Goal: Information Seeking & Learning: Learn about a topic

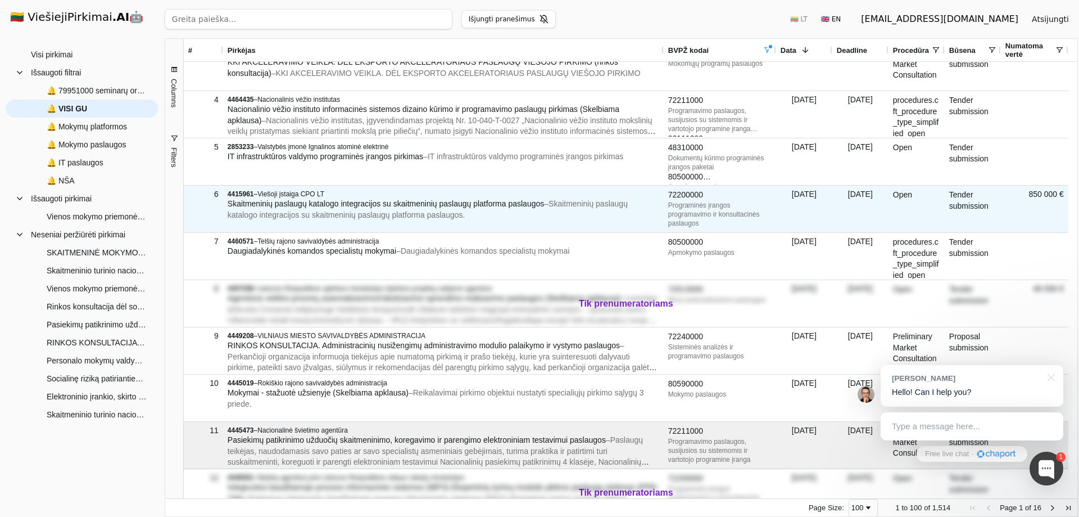
scroll to position [112, 0]
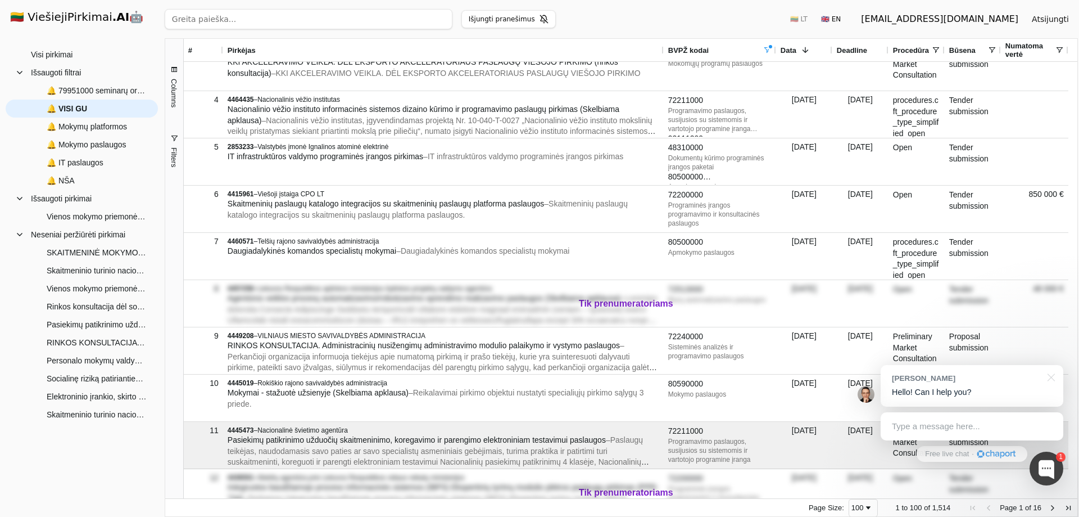
click at [175, 146] on button "Filters" at bounding box center [174, 150] width 18 height 60
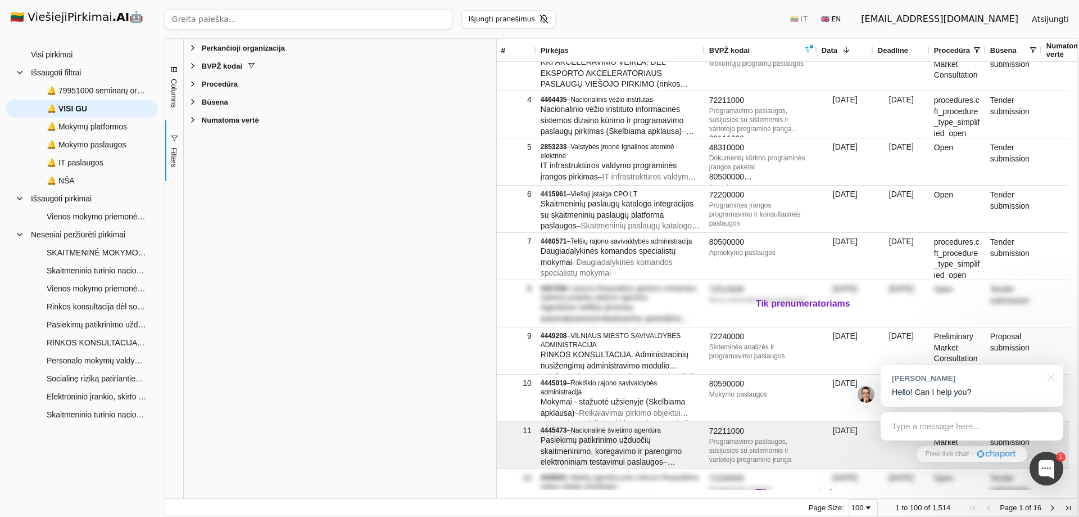
drag, startPoint x: 324, startPoint y: 218, endPoint x: 496, endPoint y: 215, distance: 172.6
click at [496, 215] on div at bounding box center [496, 268] width 3 height 459
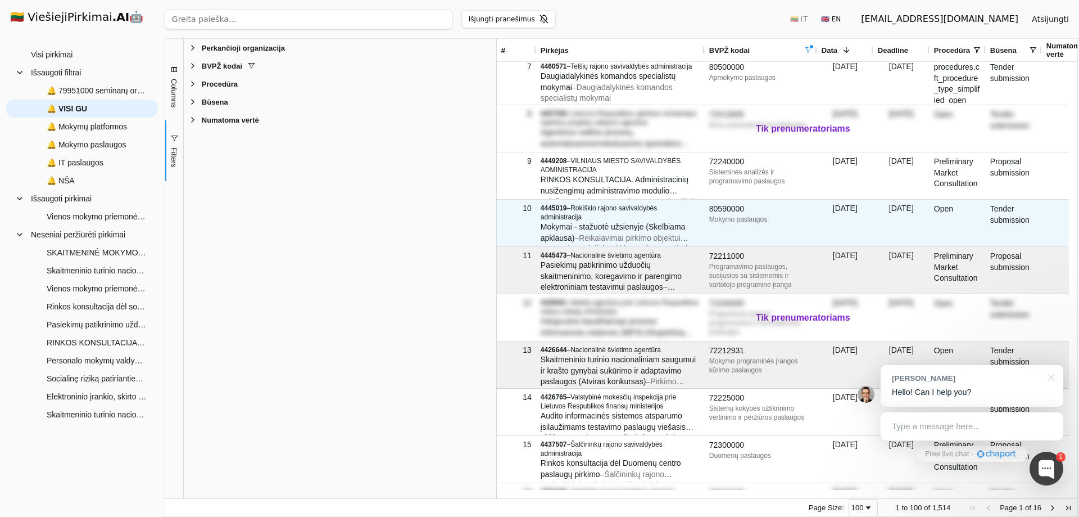
scroll to position [281, 0]
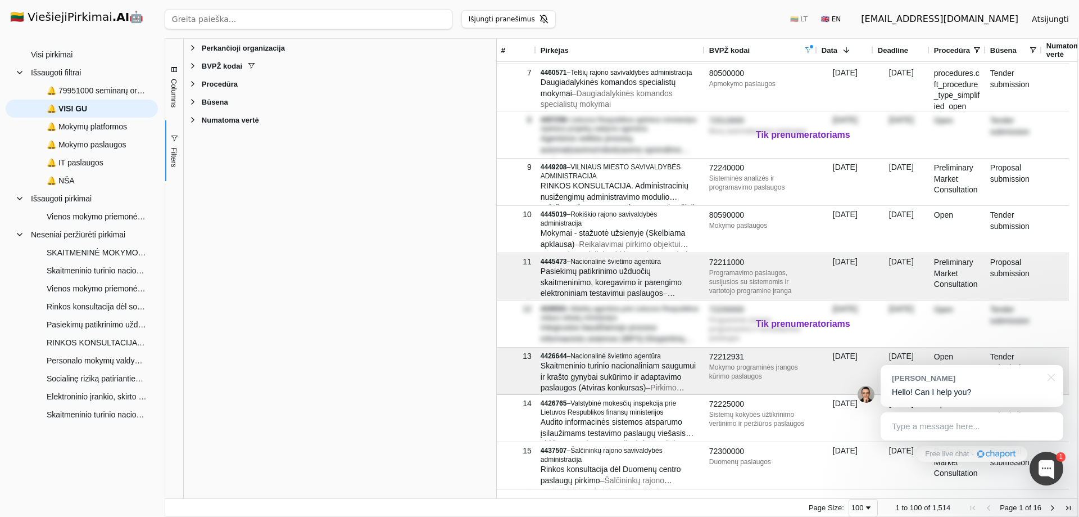
click at [229, 324] on div "Perkančioji organizacija Enabled Perkančioji organizacija BVPŽ kodai Enabled BV…" at bounding box center [340, 268] width 313 height 459
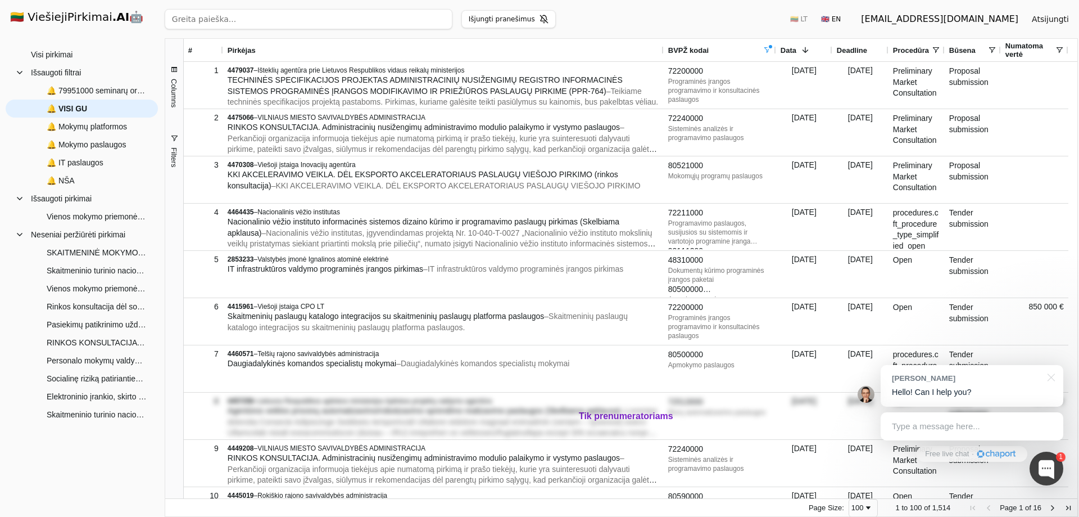
click at [173, 160] on span "Filters" at bounding box center [174, 157] width 8 height 20
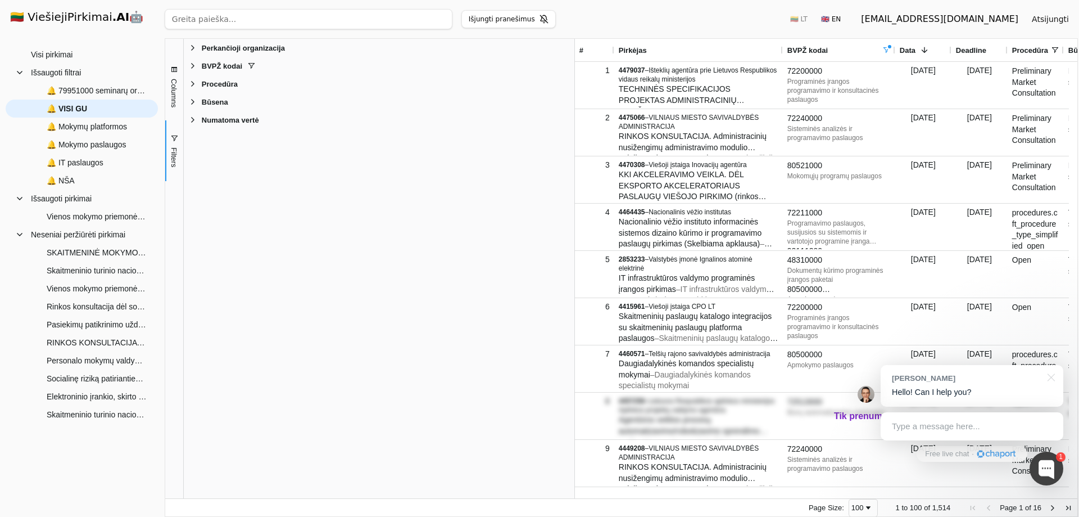
drag, startPoint x: 325, startPoint y: 264, endPoint x: 576, endPoint y: 265, distance: 250.7
click at [576, 265] on div at bounding box center [574, 268] width 3 height 459
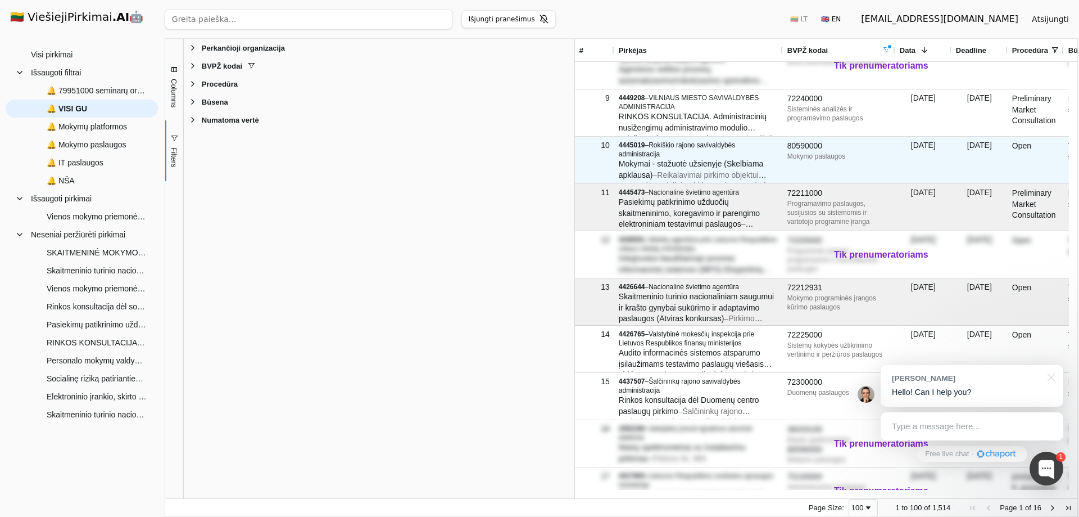
scroll to position [337, 0]
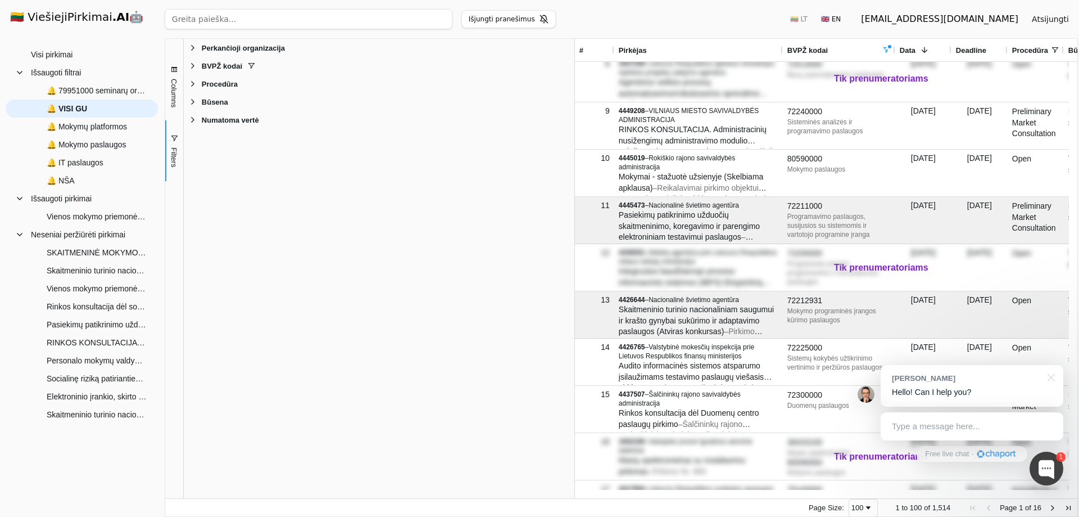
click at [936, 426] on div "Type a message here..." at bounding box center [972, 426] width 183 height 28
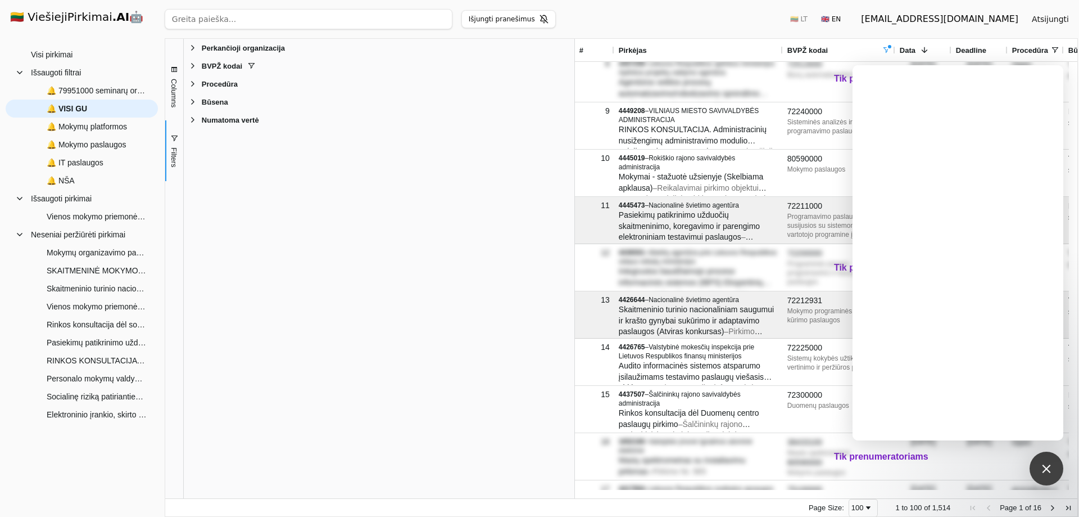
click at [432, 288] on div "Perkančioji organizacija Enabled Perkančioji organizacija BVPŽ kodai Enabled BV…" at bounding box center [379, 268] width 391 height 459
click at [421, 280] on div "Perkančioji organizacija Enabled Perkančioji organizacija BVPŽ kodai Enabled BV…" at bounding box center [379, 268] width 391 height 459
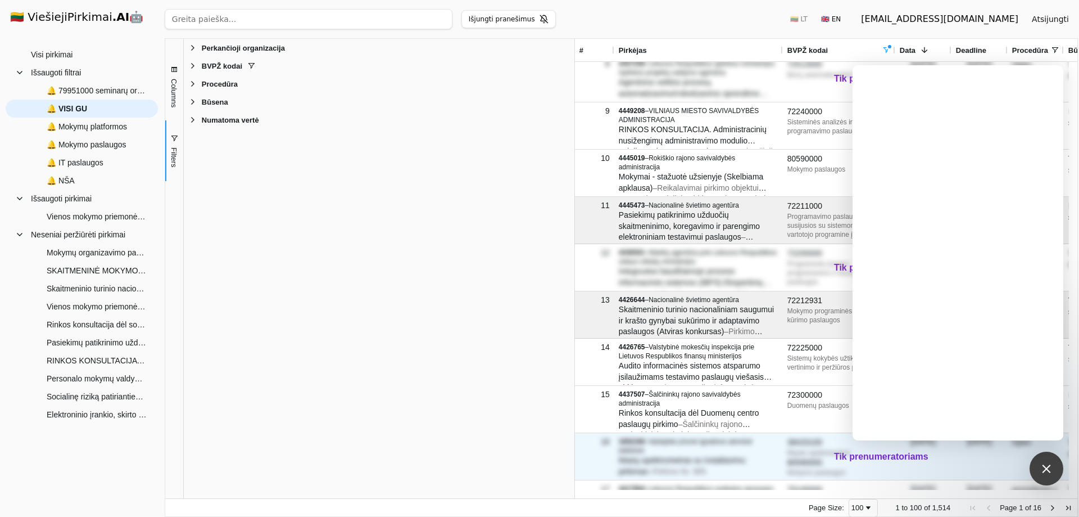
click at [868, 457] on div "80590000" at bounding box center [838, 462] width 103 height 11
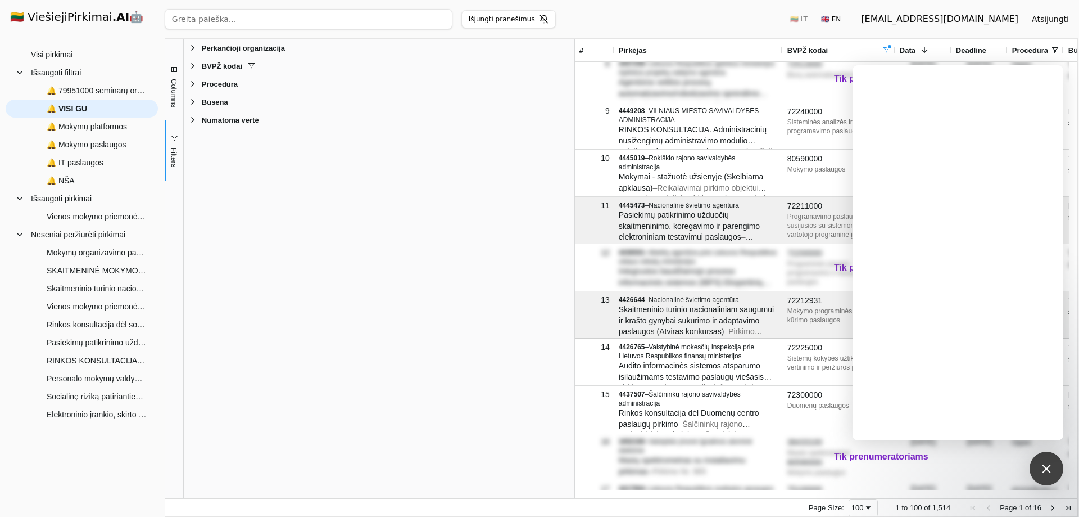
click at [478, 350] on div "Perkančioji organizacija Enabled Perkančioji organizacija BVPŽ kodai Enabled BV…" at bounding box center [379, 268] width 391 height 459
click at [1051, 470] on div at bounding box center [1046, 467] width 15 height 15
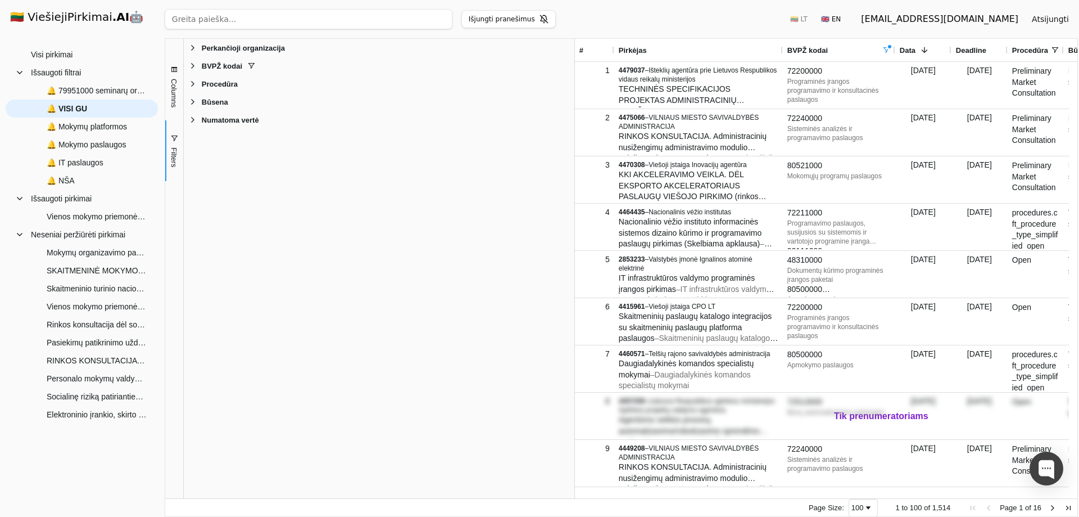
click at [275, 184] on div "Perkančioji organizacija Enabled Perkančioji organizacija BVPŽ kodai Enabled BV…" at bounding box center [379, 268] width 391 height 459
click at [88, 90] on span "🔔 79951000 seminarų org pasl" at bounding box center [97, 90] width 100 height 17
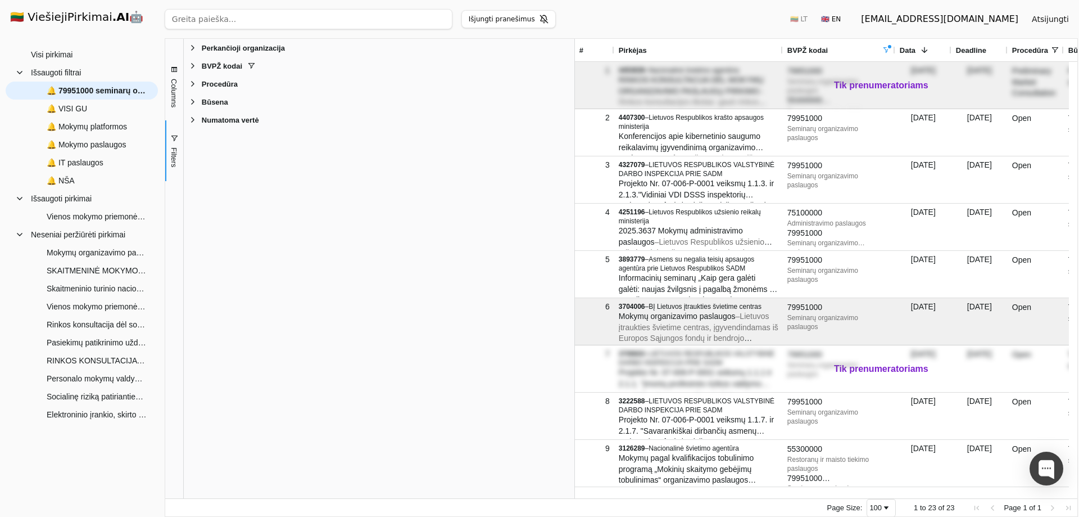
click at [174, 153] on span "Filters" at bounding box center [174, 157] width 8 height 20
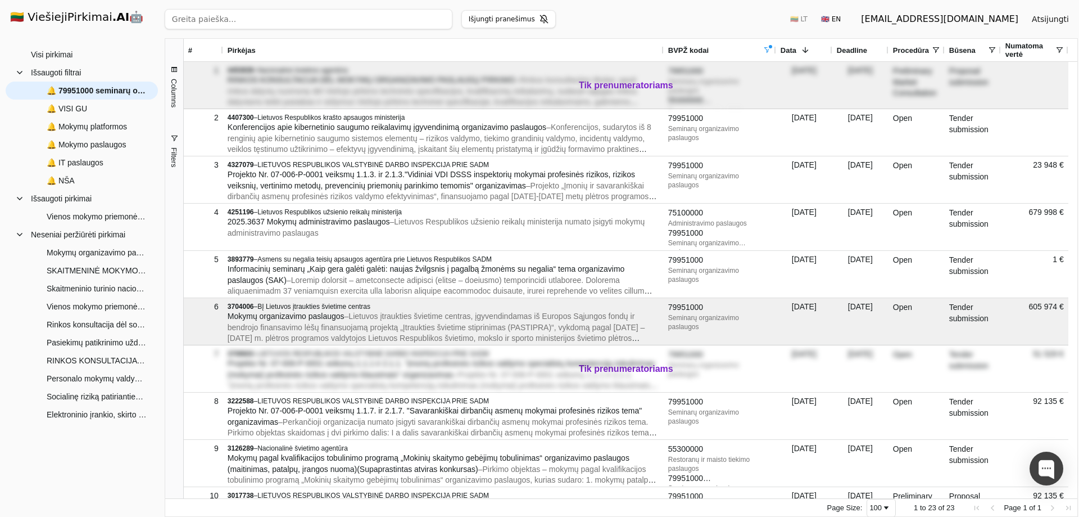
click at [178, 152] on span "Filters" at bounding box center [174, 157] width 8 height 20
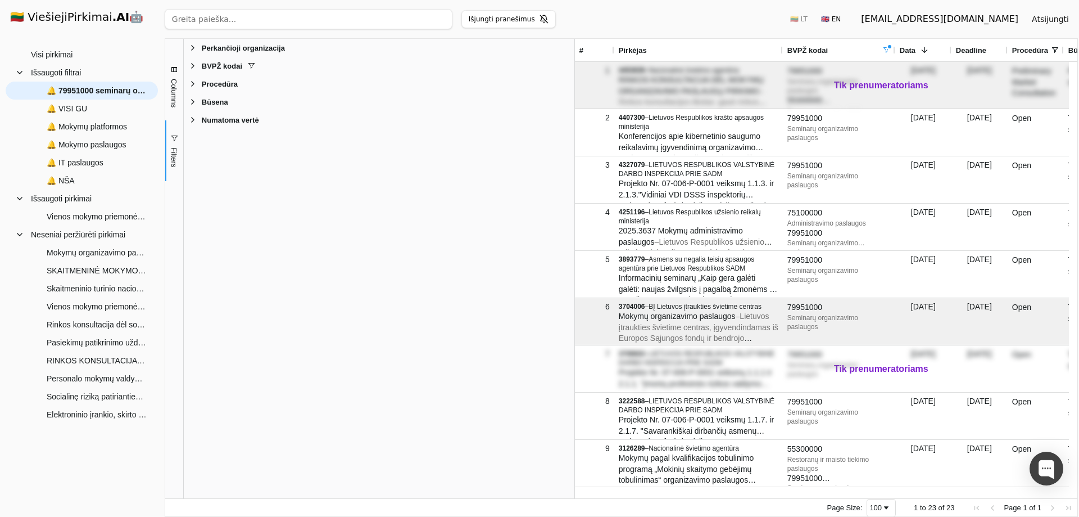
click at [193, 105] on span "Filter List 5 Filters" at bounding box center [192, 101] width 9 height 9
click at [192, 85] on span "Filter List 5 Filters" at bounding box center [192, 83] width 9 height 9
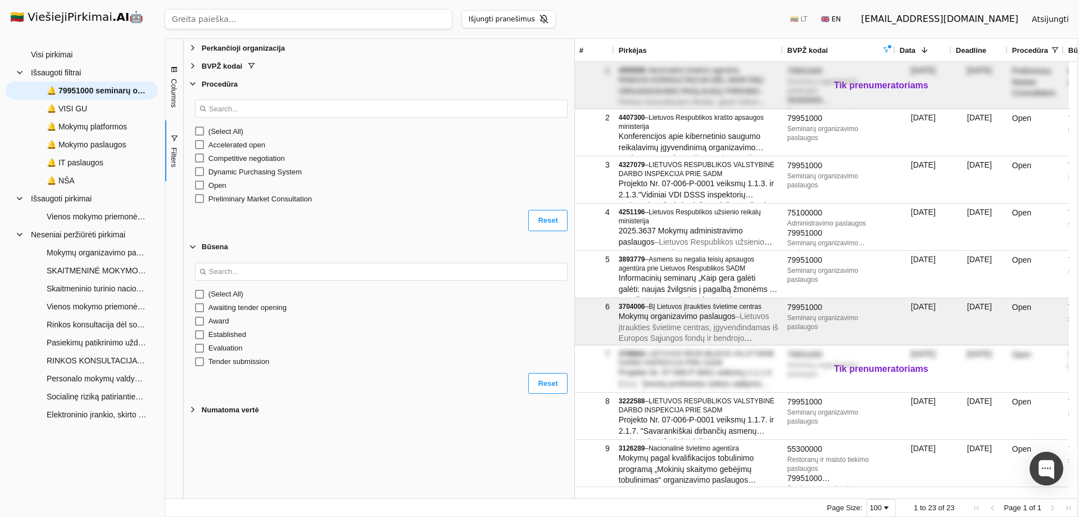
click at [197, 47] on span "Filter List 5 Filters" at bounding box center [192, 47] width 9 height 9
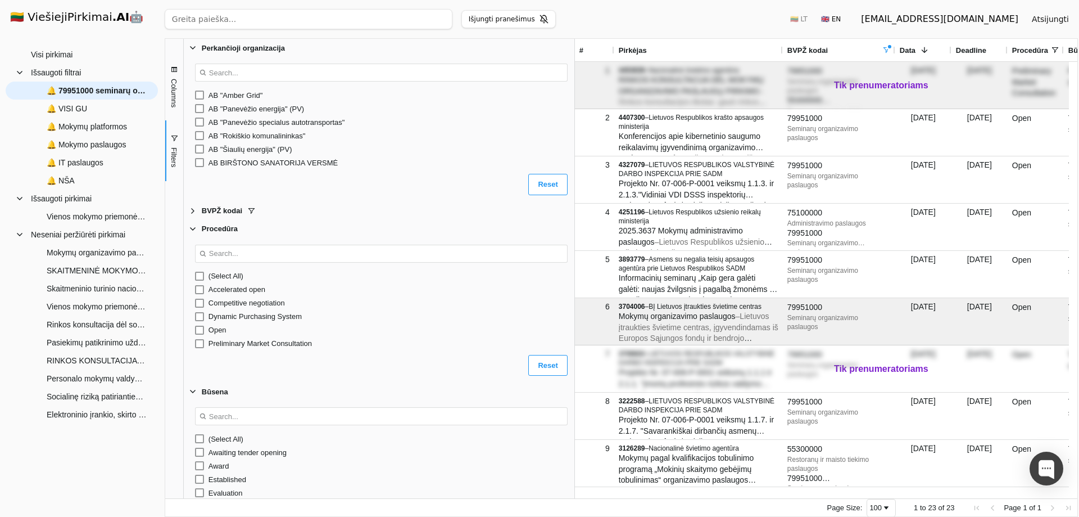
click at [195, 47] on span "Filter List 5 Filters" at bounding box center [192, 47] width 9 height 9
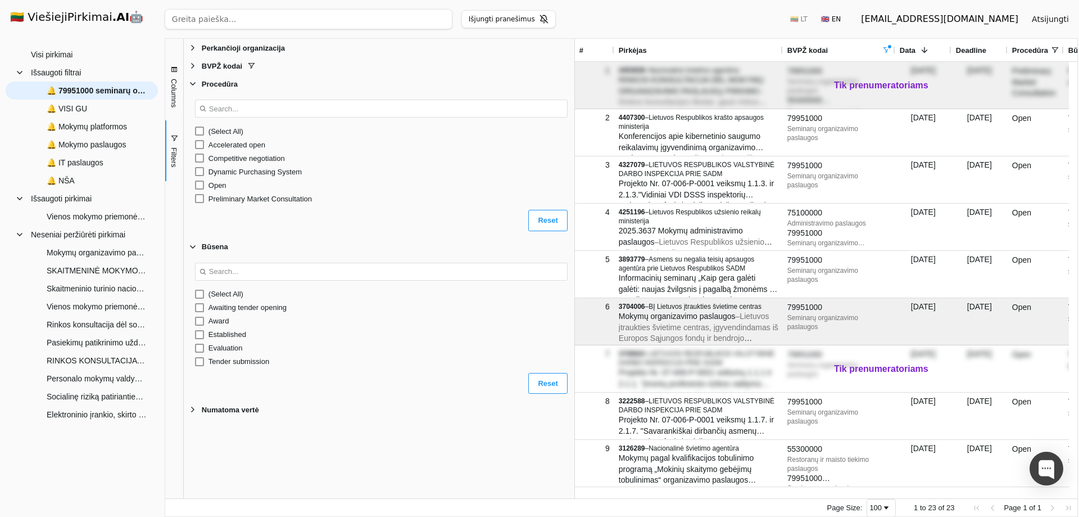
click at [195, 411] on span "Filter List 5 Filters" at bounding box center [192, 409] width 9 height 9
click at [193, 249] on span "Filter List 5 Filters" at bounding box center [192, 246] width 9 height 9
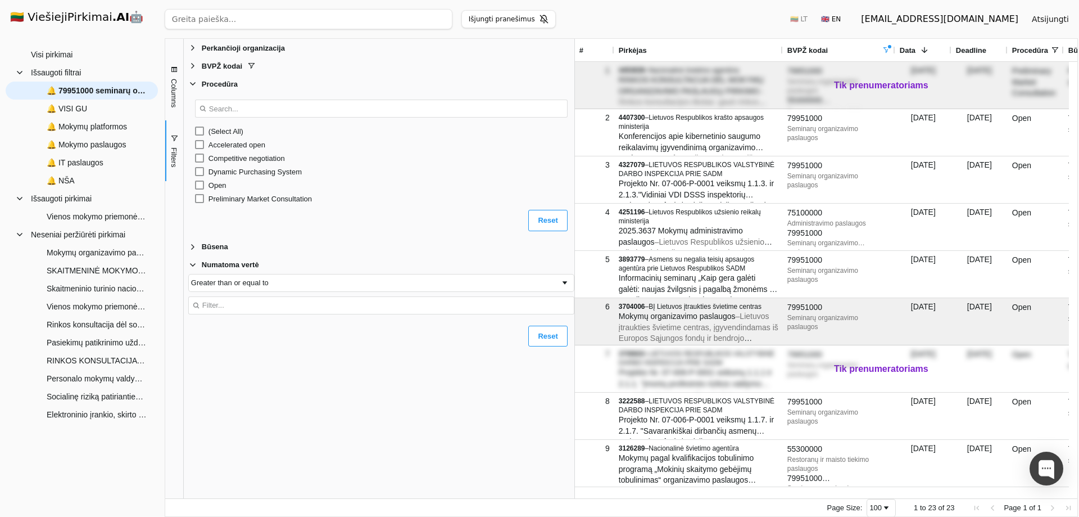
click at [193, 269] on span "Filter List 5 Filters" at bounding box center [192, 264] width 9 height 9
click at [194, 84] on span "Filter List 5 Filters" at bounding box center [192, 83] width 9 height 9
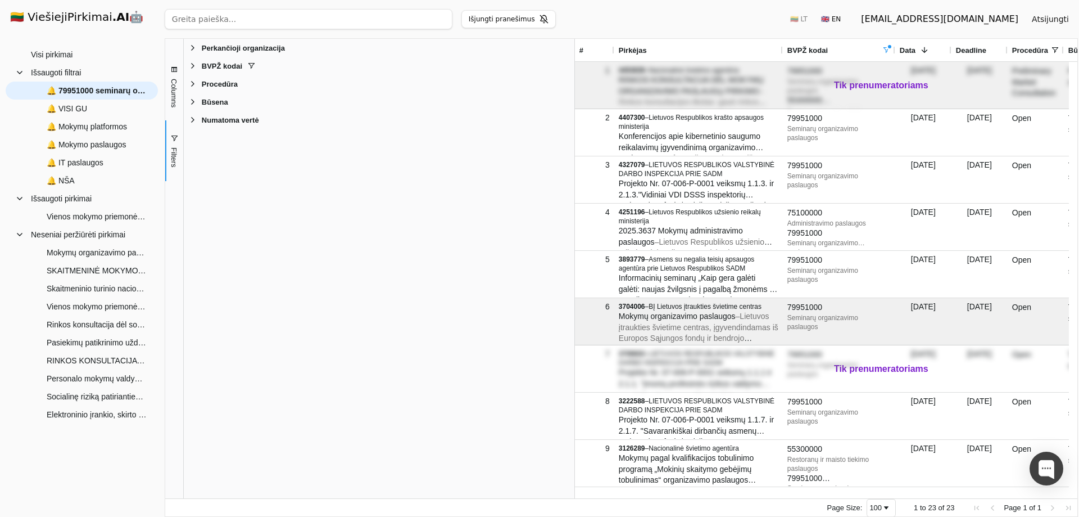
click at [174, 98] on span "Columns" at bounding box center [174, 93] width 8 height 29
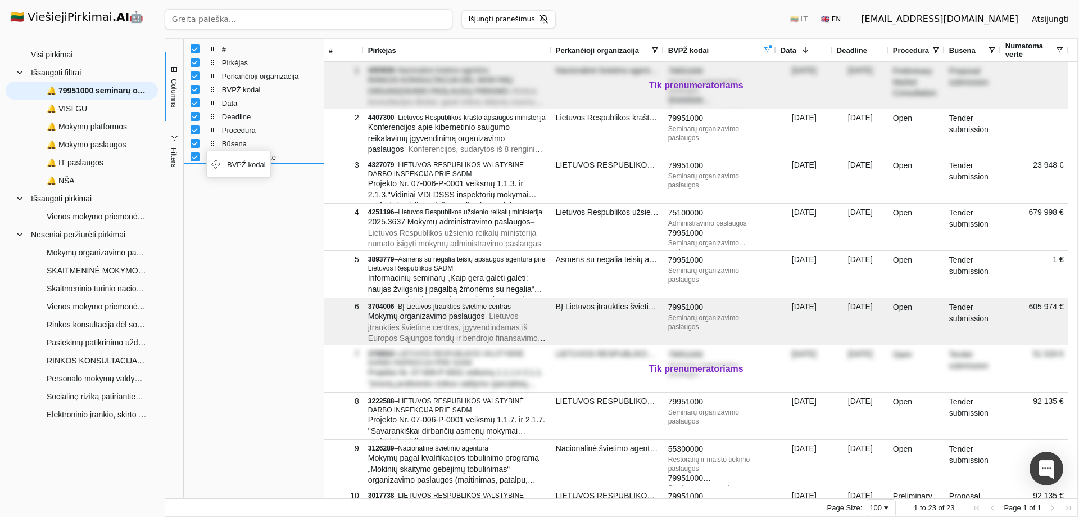
drag, startPoint x: 211, startPoint y: 92, endPoint x: 212, endPoint y: 155, distance: 63.0
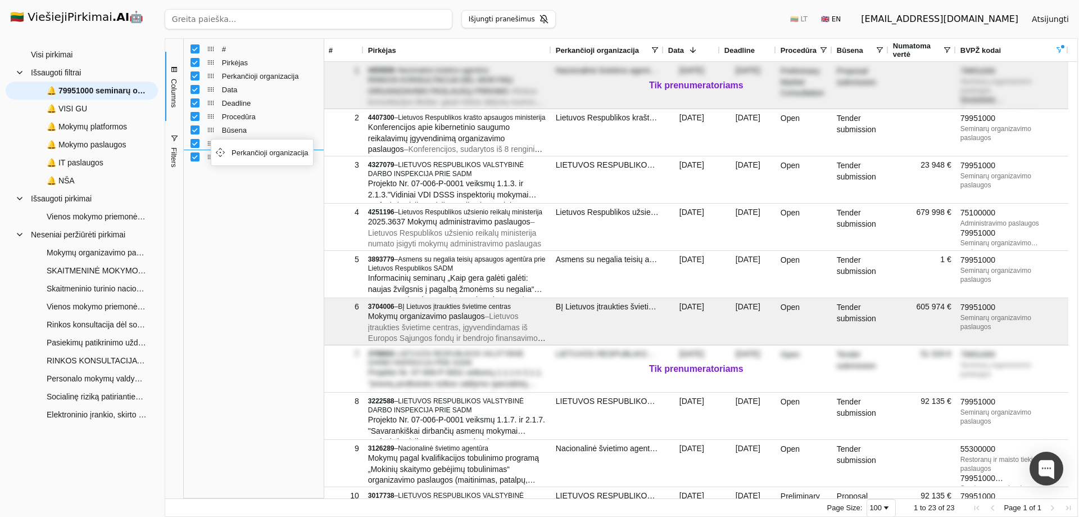
drag, startPoint x: 213, startPoint y: 76, endPoint x: 216, endPoint y: 143, distance: 67.0
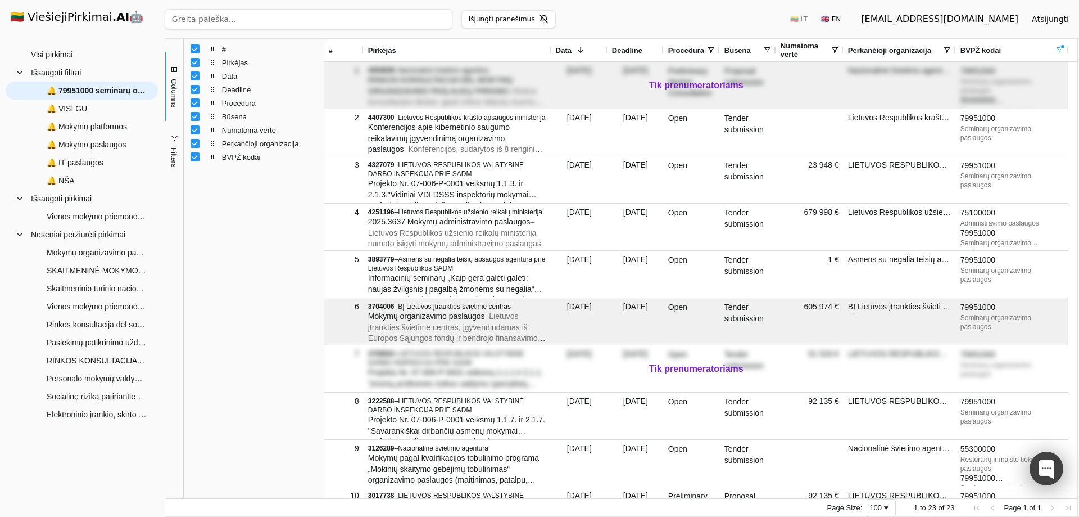
click at [1051, 475] on div at bounding box center [1047, 468] width 34 height 34
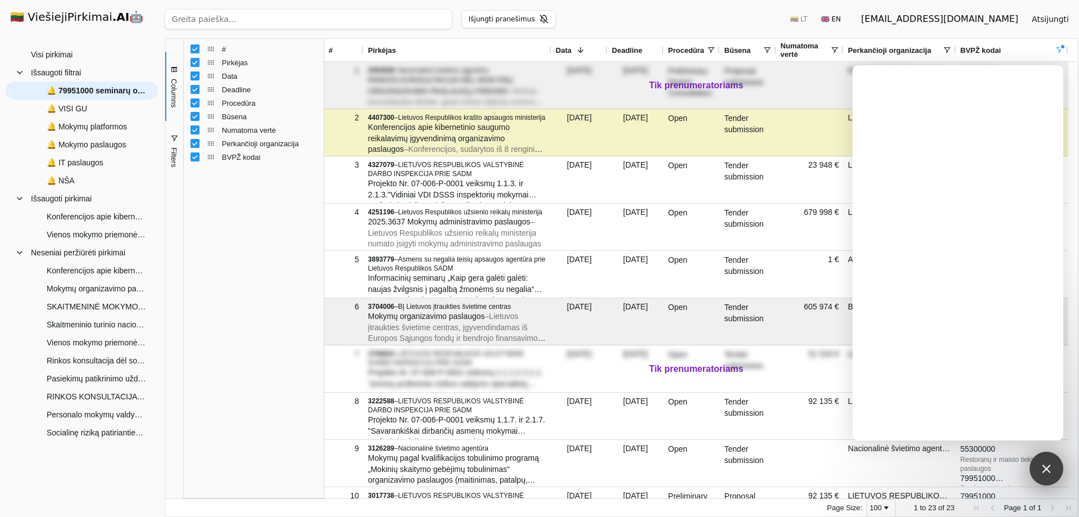
click at [1046, 467] on div at bounding box center [1046, 467] width 15 height 15
